Goal: Obtain resource: Obtain resource

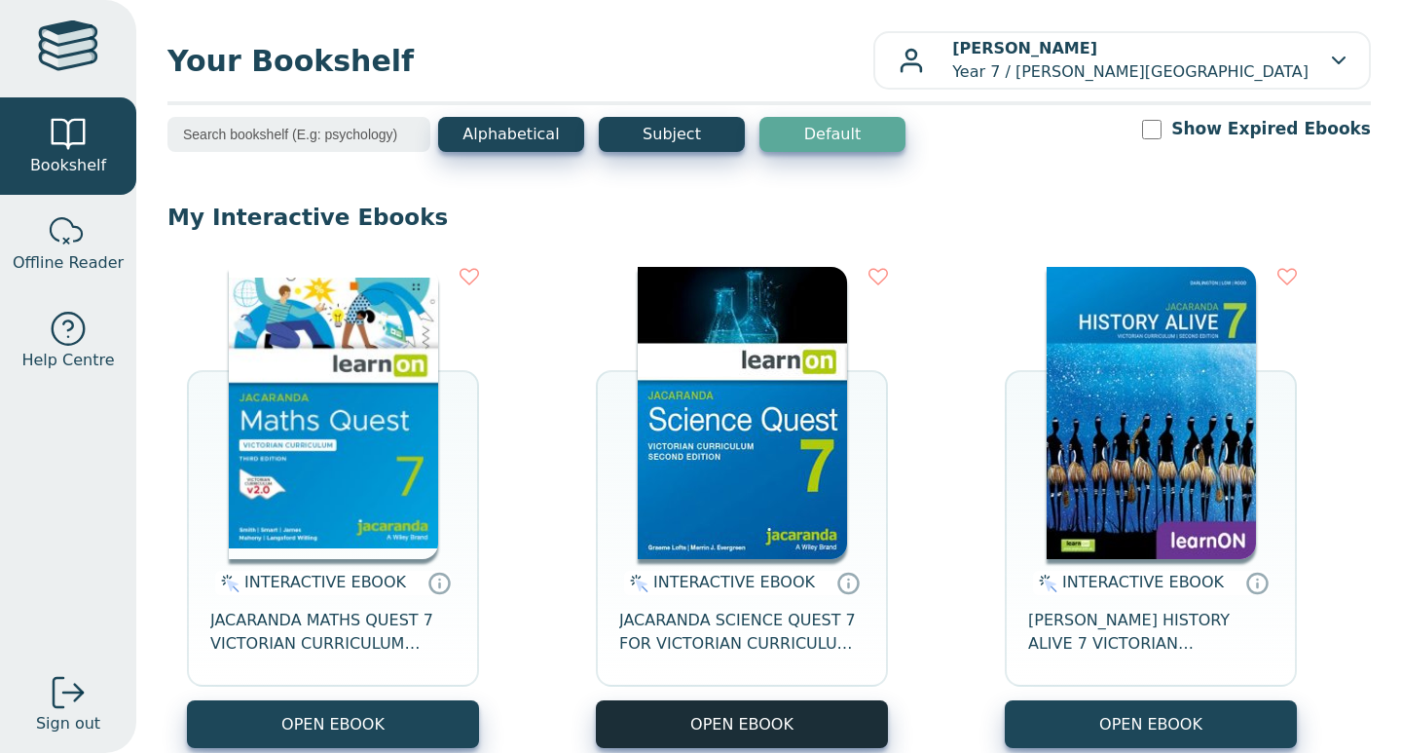
click at [725, 721] on button "OPEN EBOOK" at bounding box center [742, 724] width 292 height 48
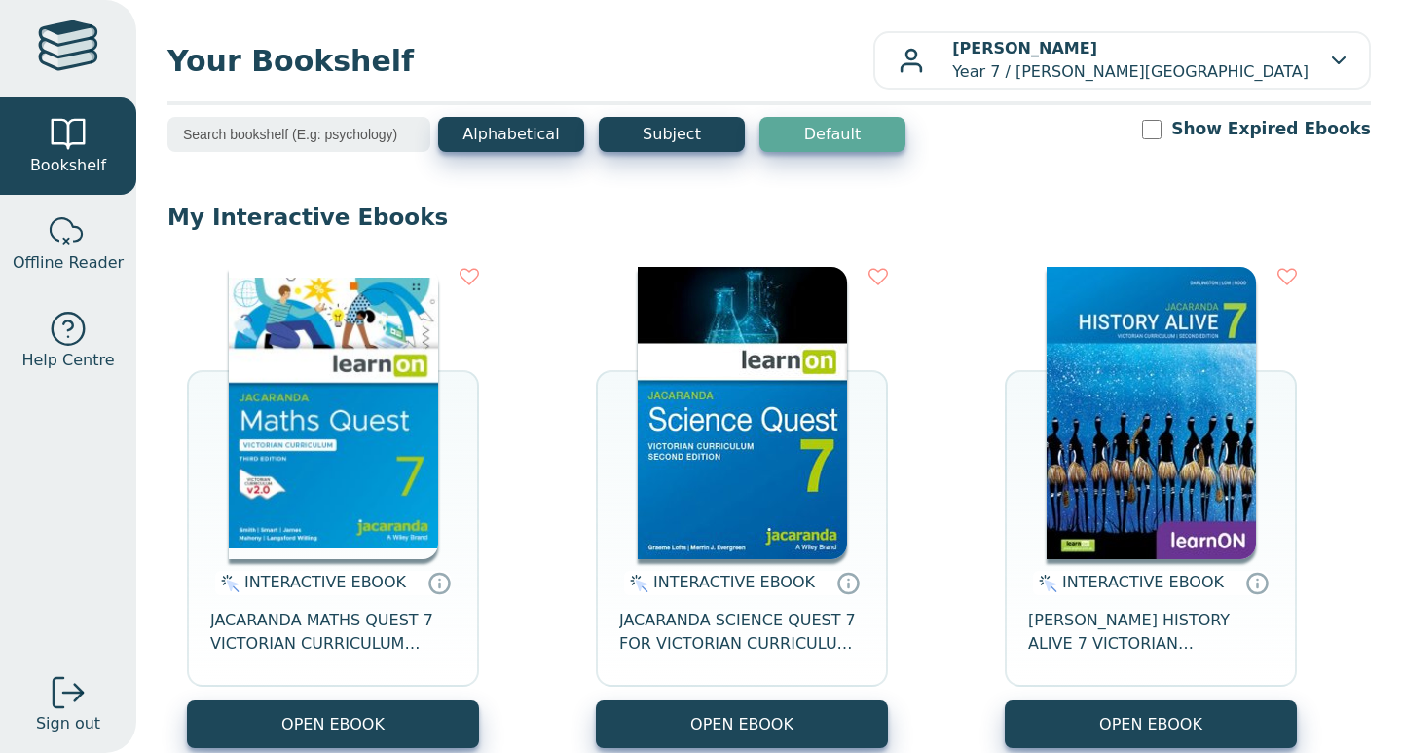
click at [717, 589] on span "INTERACTIVE EBOOK" at bounding box center [734, 581] width 162 height 18
click at [719, 639] on span "JACARANDA SCIENCE QUEST 7 FOR VICTORIAN CURRICULUM LEARNON 2E EBOOK" at bounding box center [741, 631] width 245 height 47
